Goal: Navigation & Orientation: Understand site structure

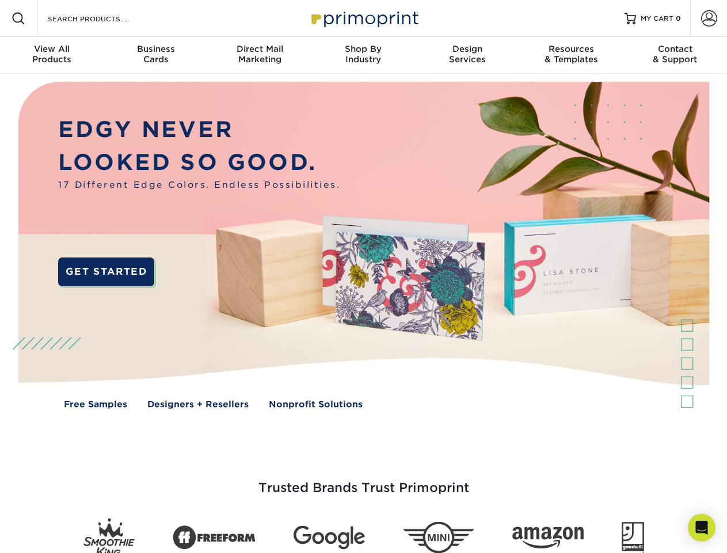
click at [363, 276] on img at bounding box center [363, 254] width 720 height 360
click at [18, 18] on span at bounding box center [19, 19] width 14 height 14
click at [709, 18] on span at bounding box center [710, 18] width 16 height 16
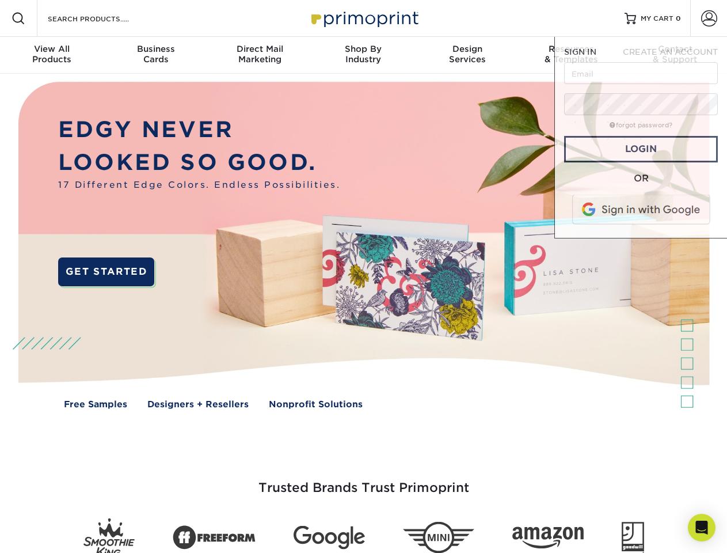
click at [52, 55] on div "View All Products" at bounding box center [52, 54] width 104 height 21
click at [156, 55] on div "Business Cards" at bounding box center [156, 54] width 104 height 21
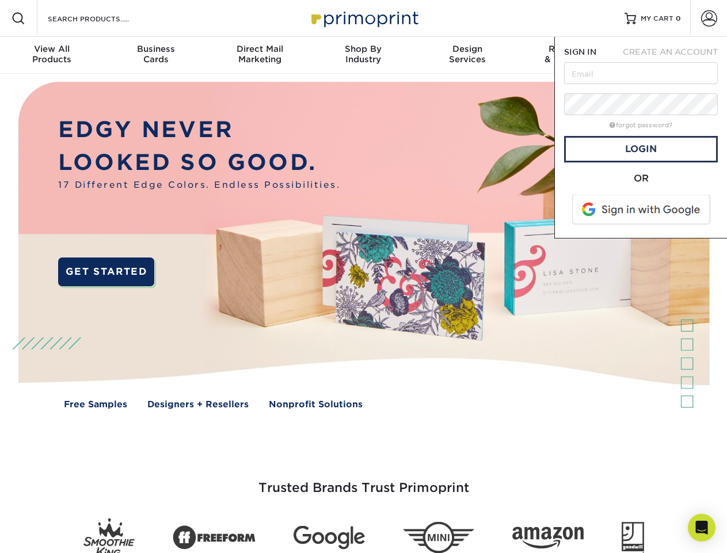
click at [260, 55] on div "Direct Mail Marketing" at bounding box center [260, 54] width 104 height 21
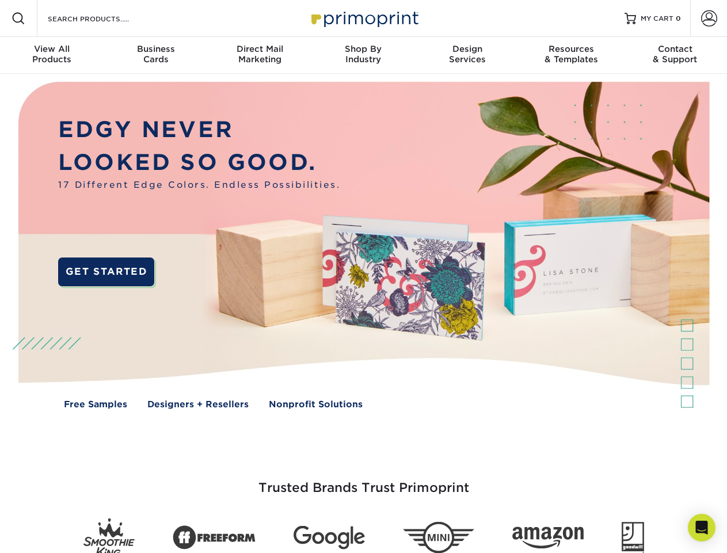
click at [363, 55] on div "Shop By Industry" at bounding box center [364, 54] width 104 height 21
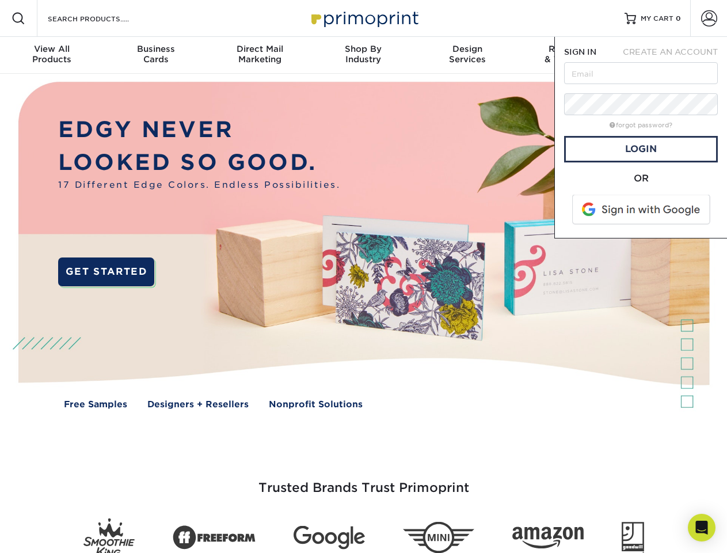
click at [468, 55] on div "Design Services" at bounding box center [468, 54] width 104 height 21
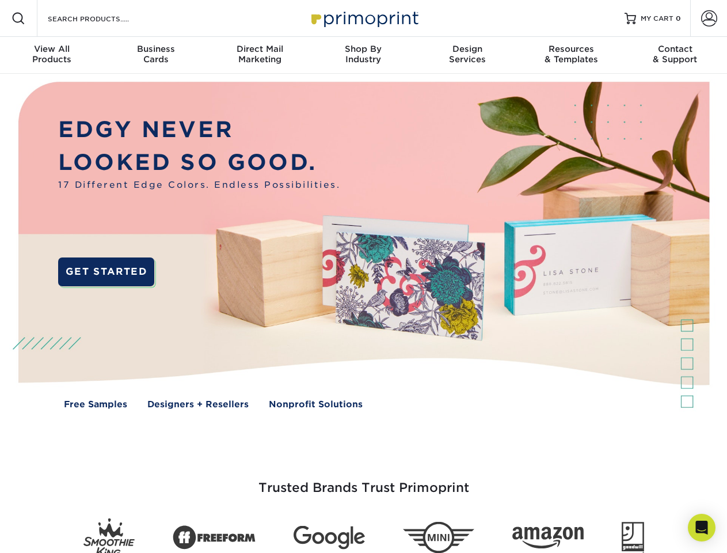
click at [571, 55] on span "SIGN IN" at bounding box center [580, 51] width 32 height 9
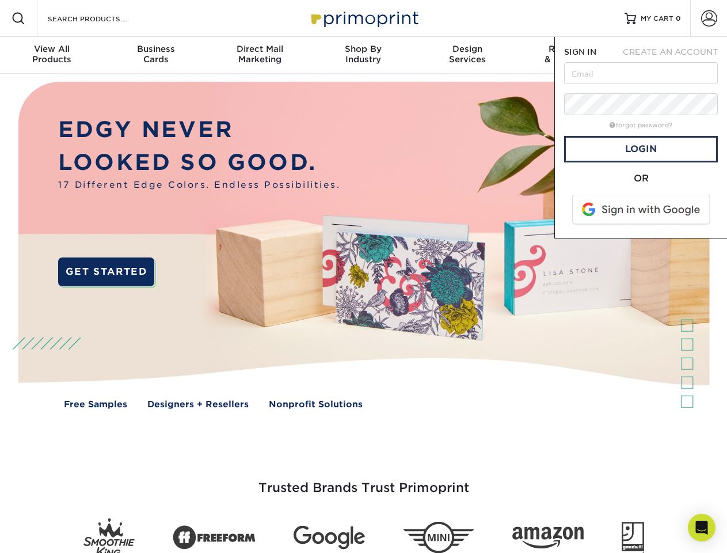
click at [676, 55] on div "Contact & Support" at bounding box center [676, 54] width 104 height 21
